Goal: Entertainment & Leisure: Consume media (video, audio)

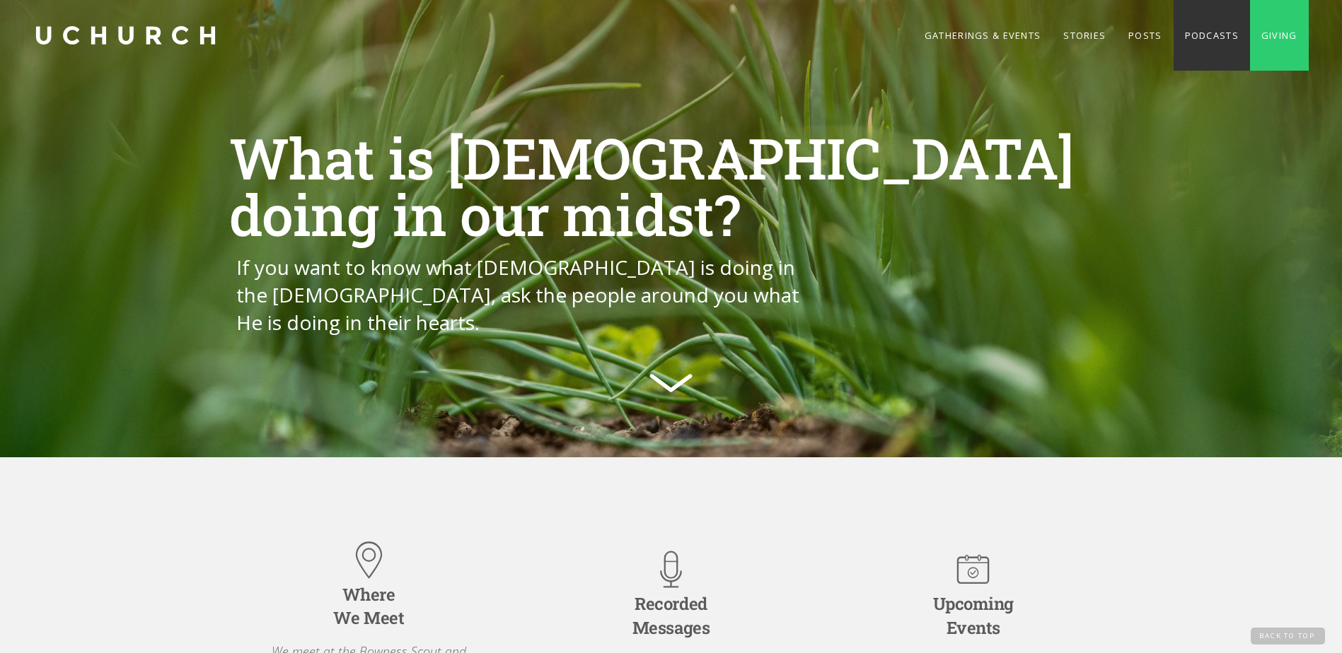
click at [1189, 36] on link "Podcasts" at bounding box center [1211, 35] width 76 height 71
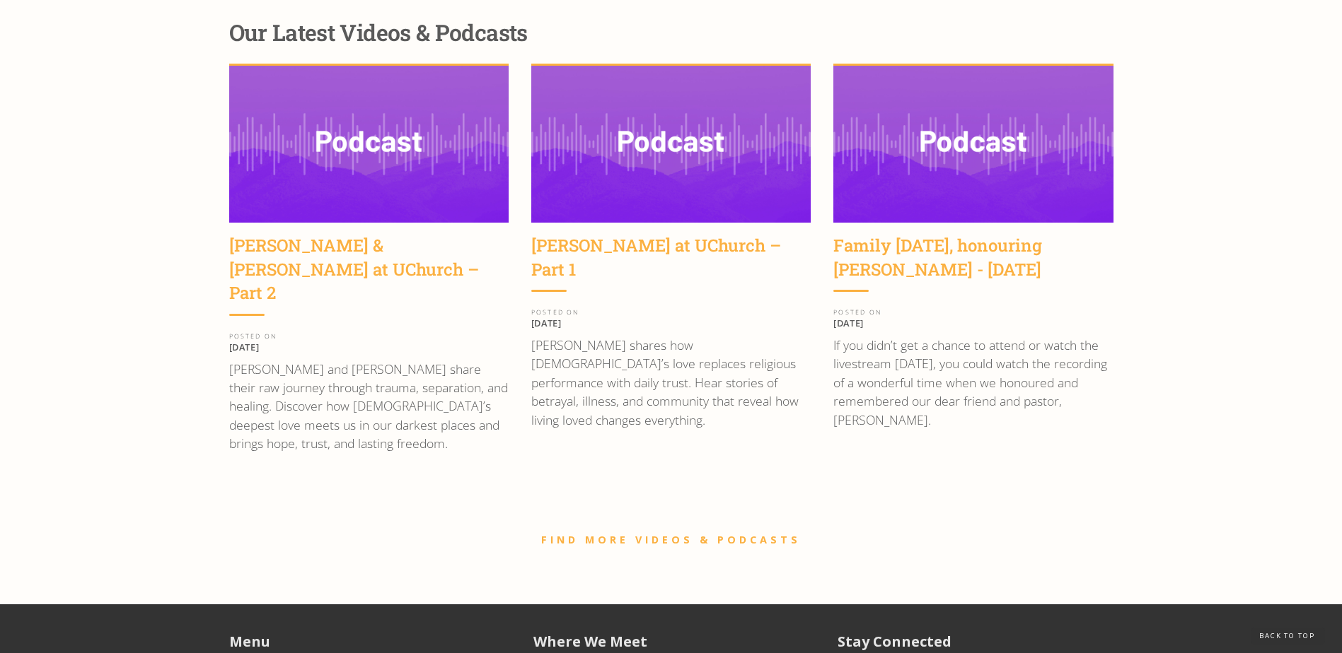
scroll to position [1914, 0]
click at [605, 149] on img at bounding box center [670, 143] width 279 height 157
